Goal: Find specific page/section: Find specific page/section

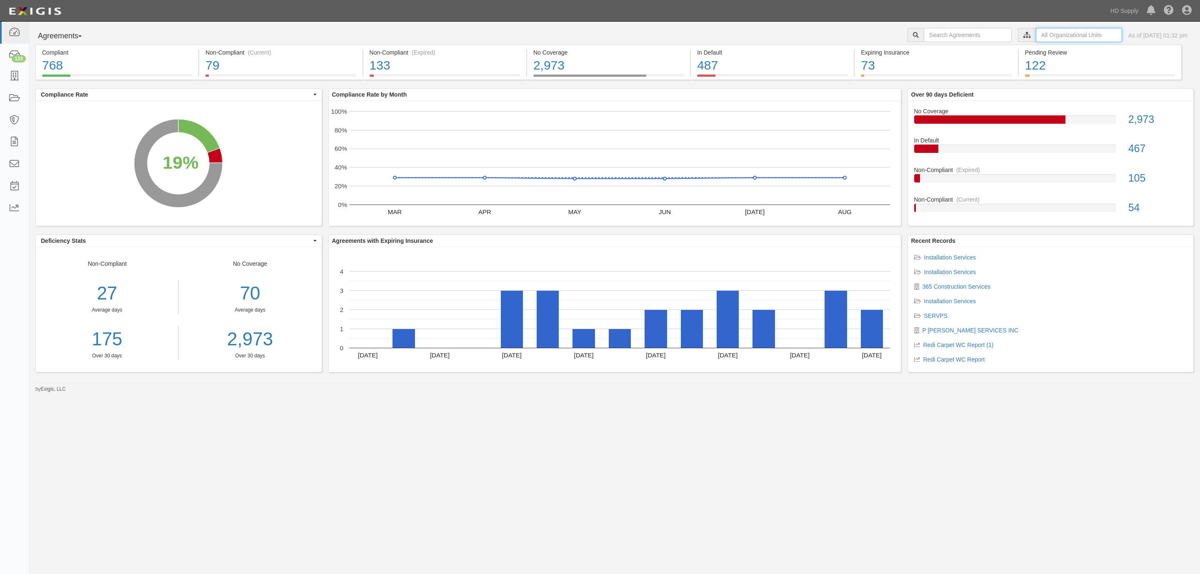
click at [1044, 37] on input "text" at bounding box center [1079, 35] width 86 height 14
click at [939, 49] on icon at bounding box center [940, 50] width 6 height 4
click at [935, 75] on input "Redi Carpet" at bounding box center [935, 74] width 5 height 5
checkbox input "true"
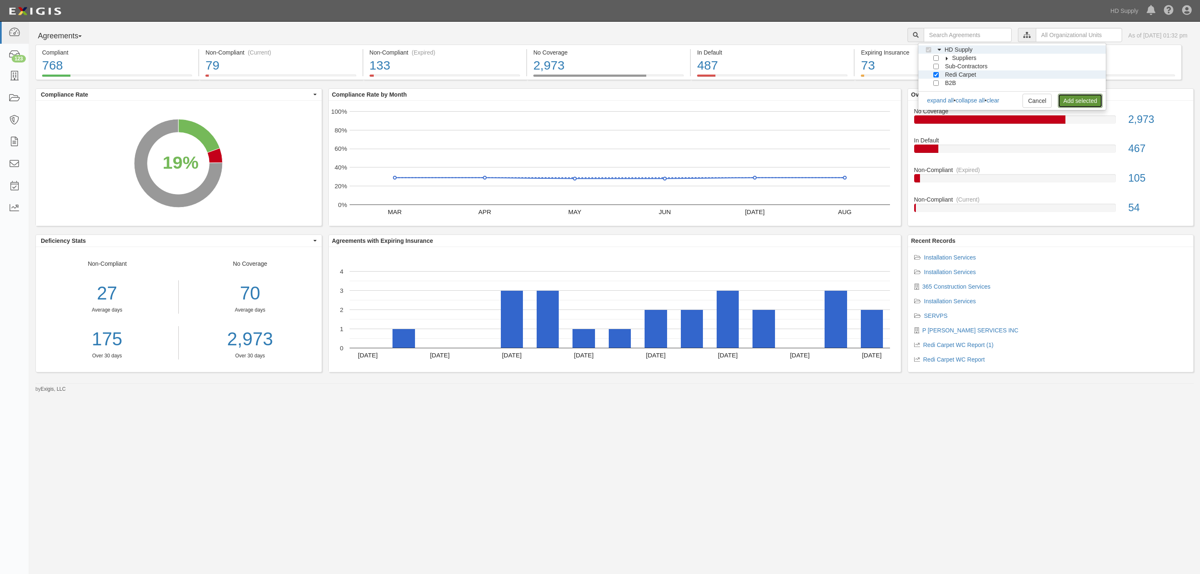
click at [1081, 101] on link "Add selected" at bounding box center [1080, 101] width 45 height 14
